Goal: Find specific page/section: Find specific page/section

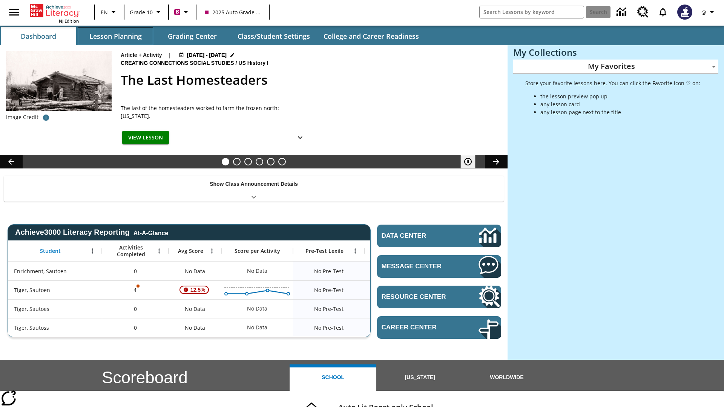
click at [115, 36] on button "Lesson Planning" at bounding box center [115, 36] width 75 height 18
